Goal: Find specific page/section: Find specific page/section

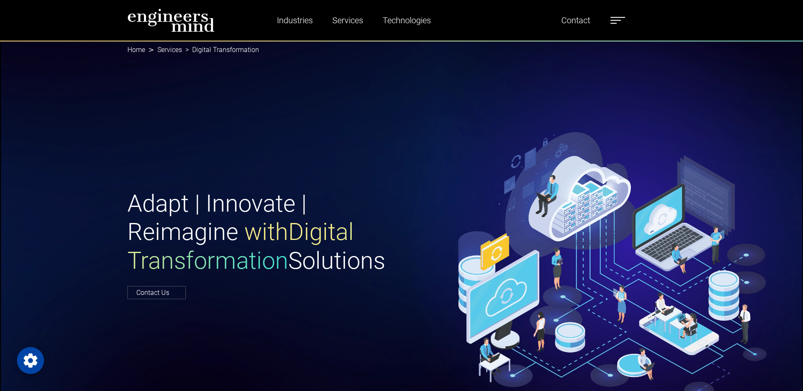
click at [194, 28] on img at bounding box center [170, 20] width 87 height 24
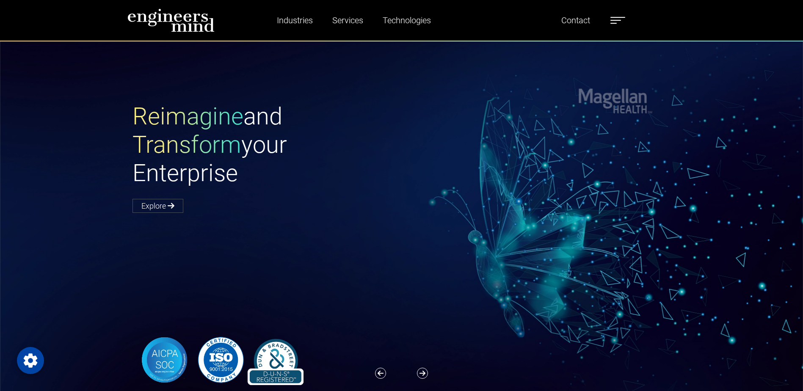
click at [614, 19] on label at bounding box center [618, 20] width 15 height 11
click at [286, 56] on link "Healthcare" at bounding box center [310, 56] width 73 height 15
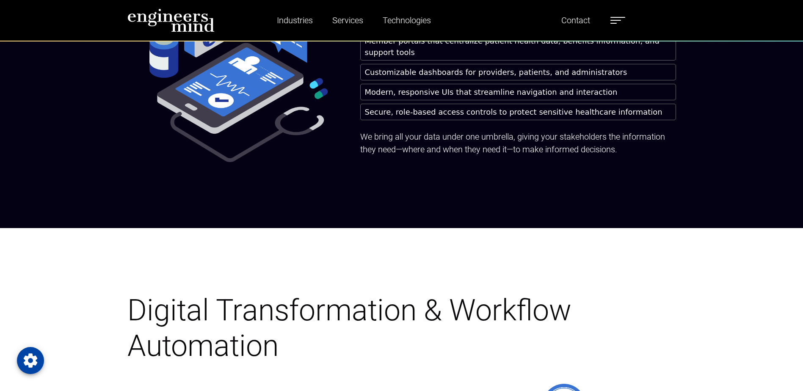
scroll to position [1101, 0]
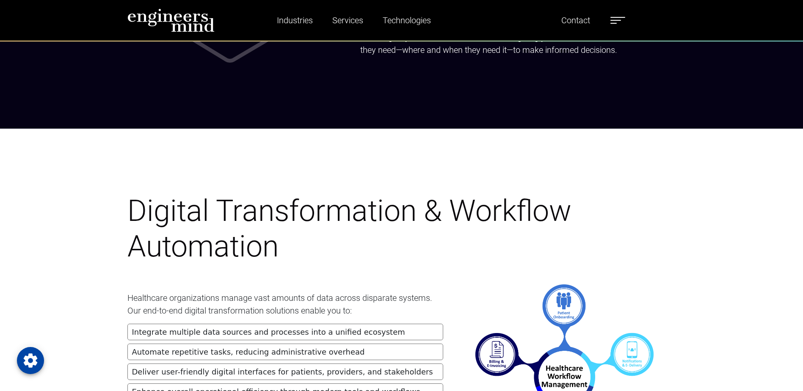
click at [628, 222] on h1 "Digital Transformation & Workflow Automation" at bounding box center [401, 228] width 549 height 71
